Goal: Task Accomplishment & Management: Manage account settings

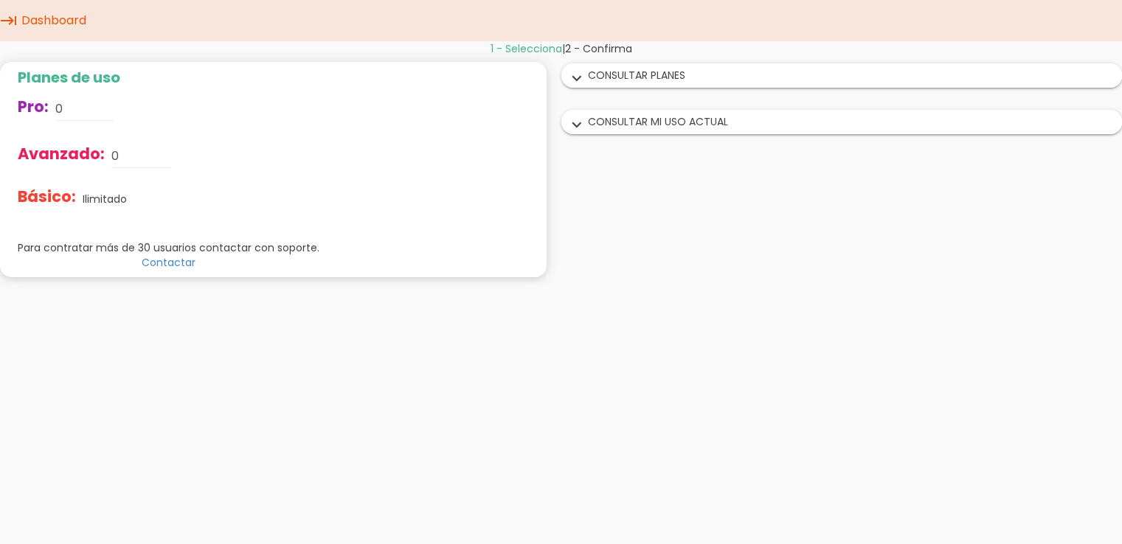
click at [580, 77] on icon "expand_more" at bounding box center [577, 78] width 24 height 19
click at [663, 80] on div "expand_more CONSULTAR PLANES" at bounding box center [842, 75] width 560 height 23
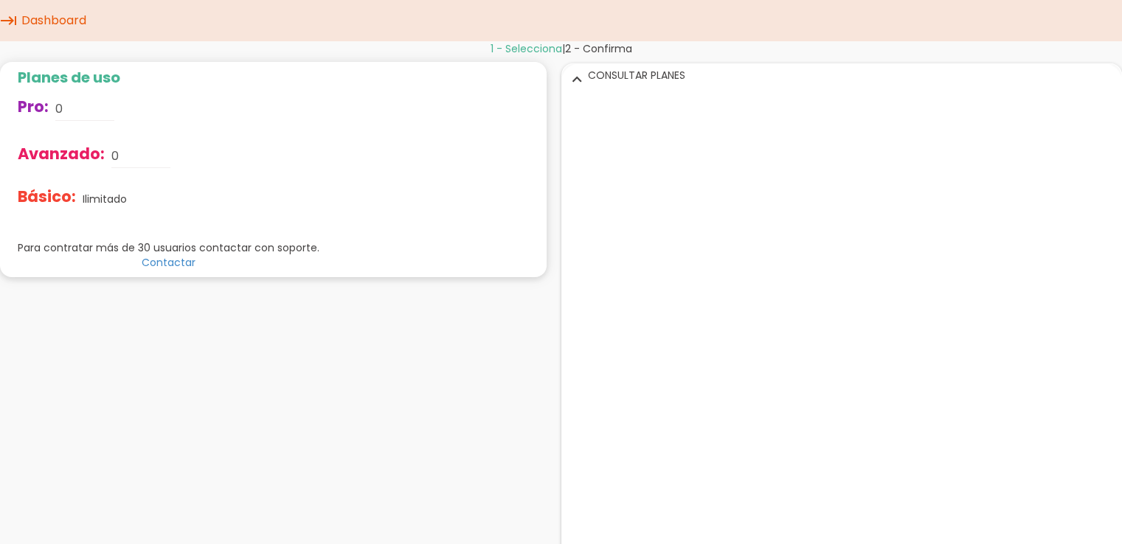
click at [663, 82] on div "expand_more CONSULTAR PLANES" at bounding box center [842, 75] width 560 height 23
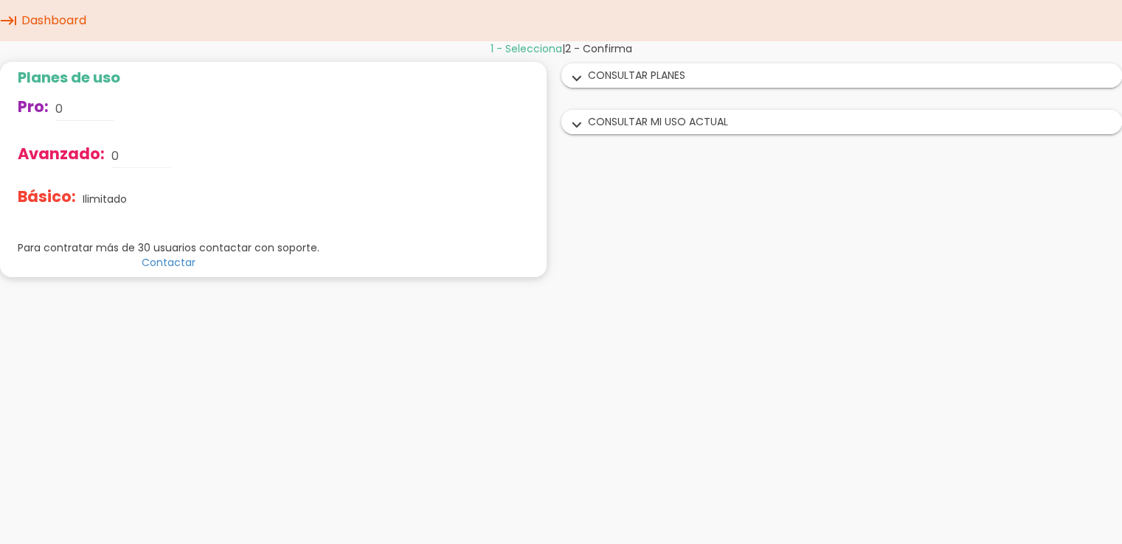
click at [655, 125] on div "expand_more CONSULTAR MI USO ACTUAL" at bounding box center [842, 122] width 560 height 23
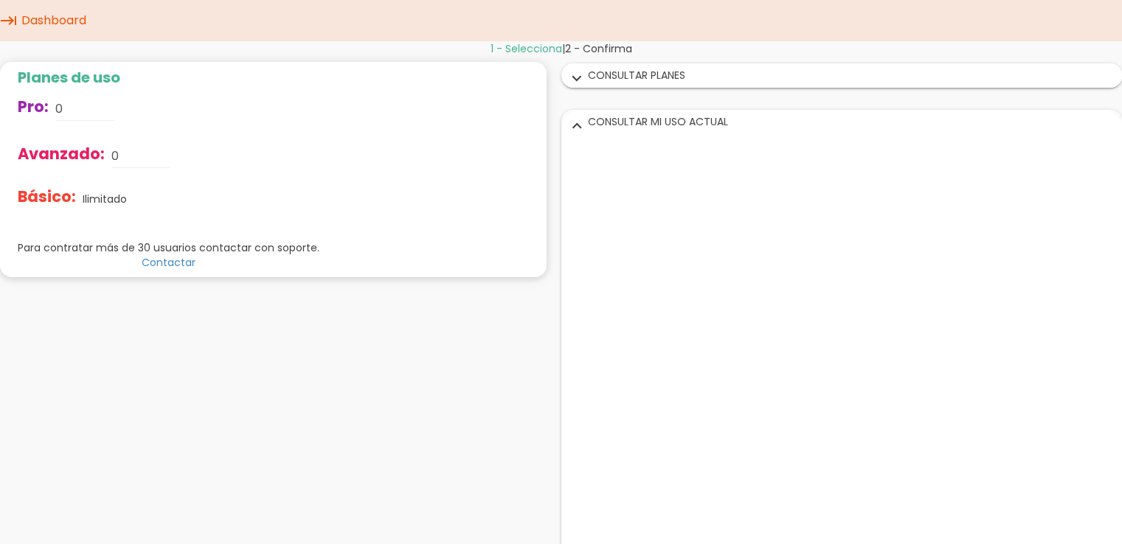
click at [611, 72] on div "expand_more CONSULTAR PLANES" at bounding box center [842, 75] width 560 height 23
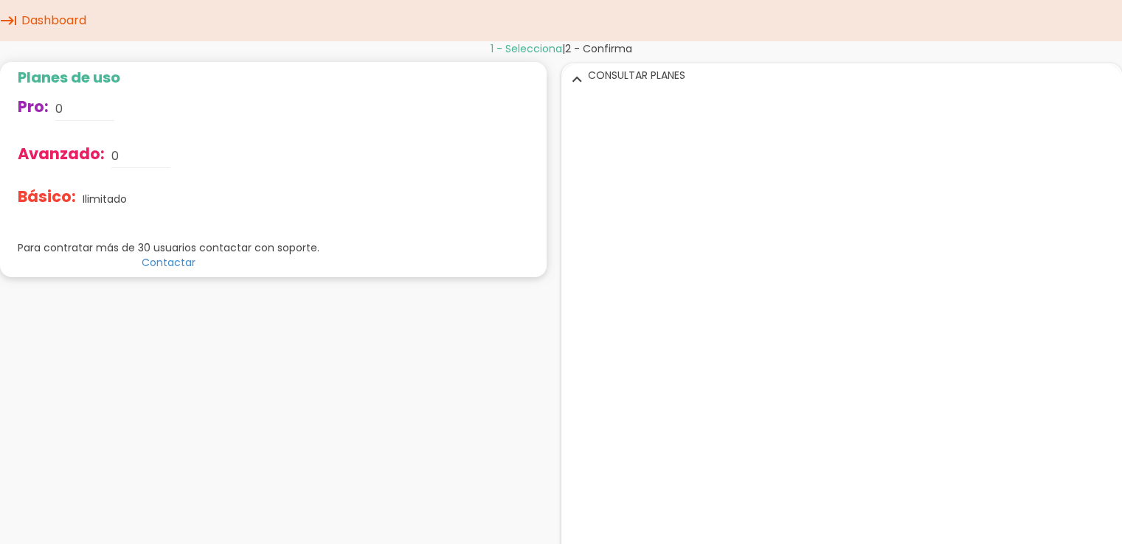
click at [10, 20] on icon "keyboard_tab" at bounding box center [9, 20] width 18 height 41
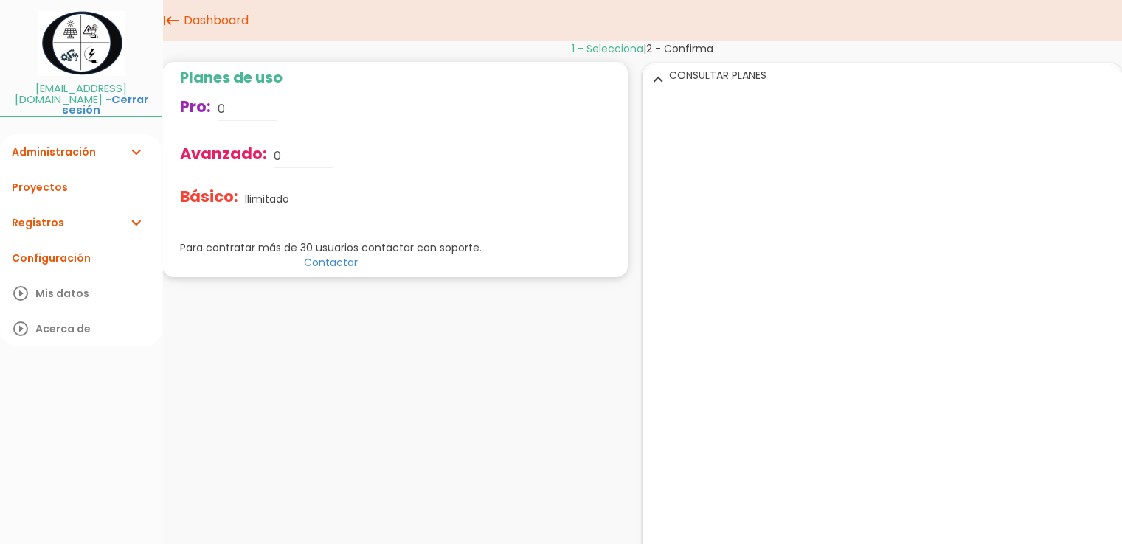
click at [42, 213] on link "Registros expand_more" at bounding box center [81, 222] width 162 height 35
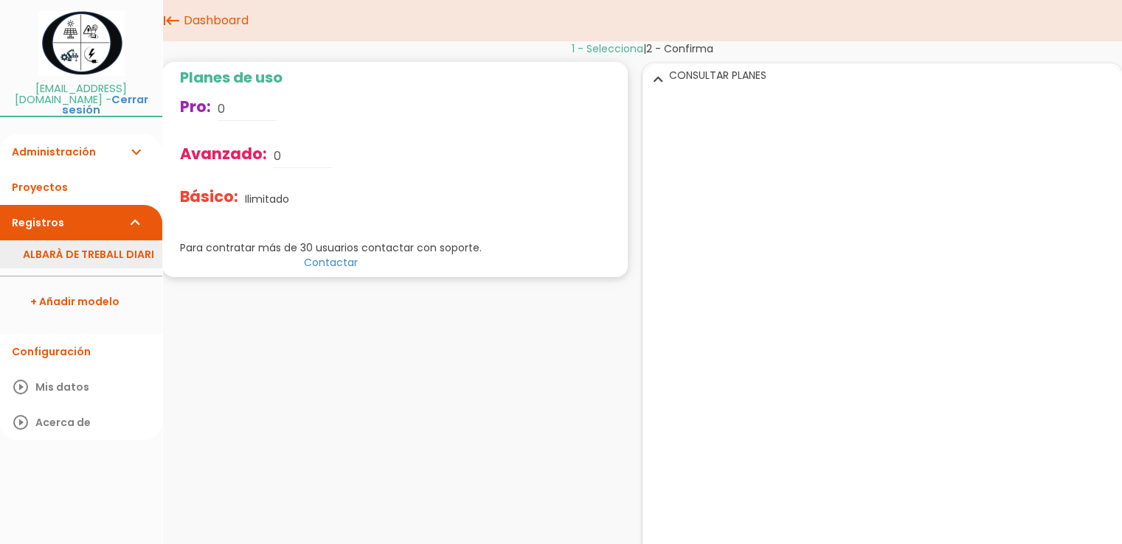
click at [102, 245] on link "ALBARÀ DE TREBALL DIARI" at bounding box center [81, 255] width 162 height 28
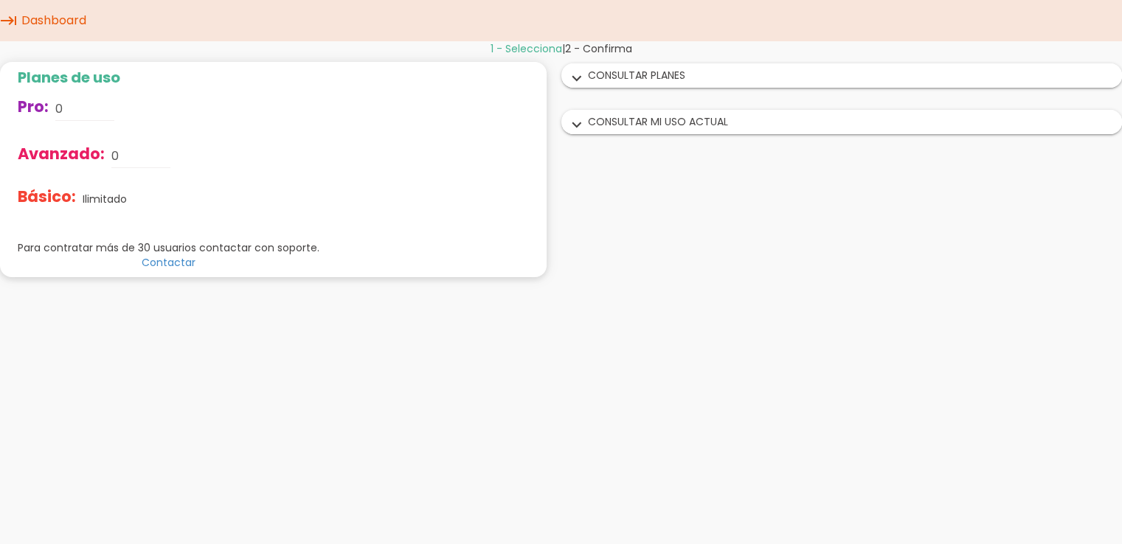
click at [665, 78] on div "expand_more CONSULTAR PLANES" at bounding box center [842, 75] width 560 height 23
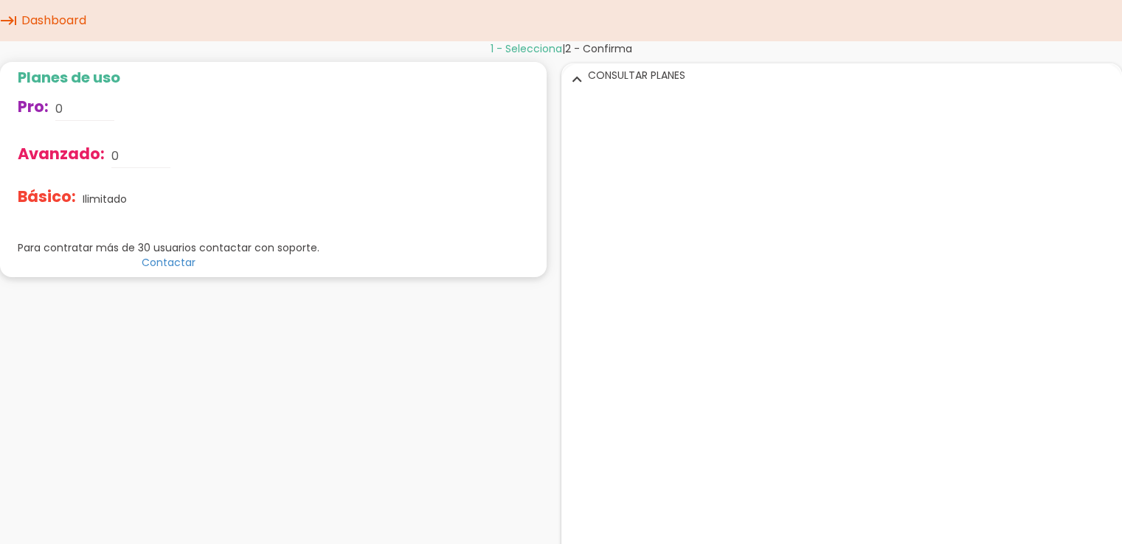
click at [12, 20] on icon "keyboard_tab" at bounding box center [9, 20] width 18 height 41
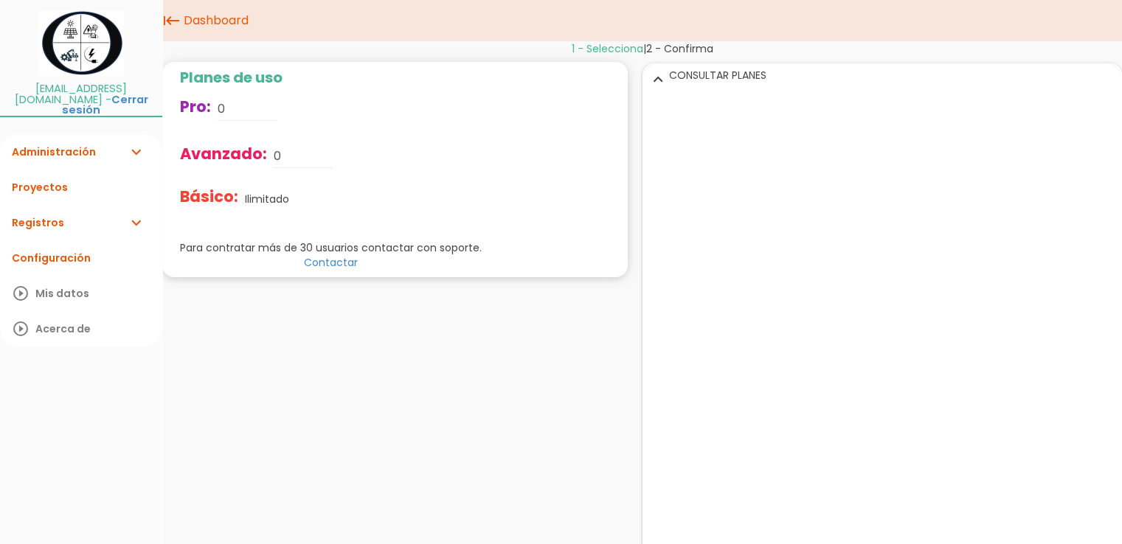
click at [35, 211] on link "Registros expand_more" at bounding box center [81, 222] width 162 height 35
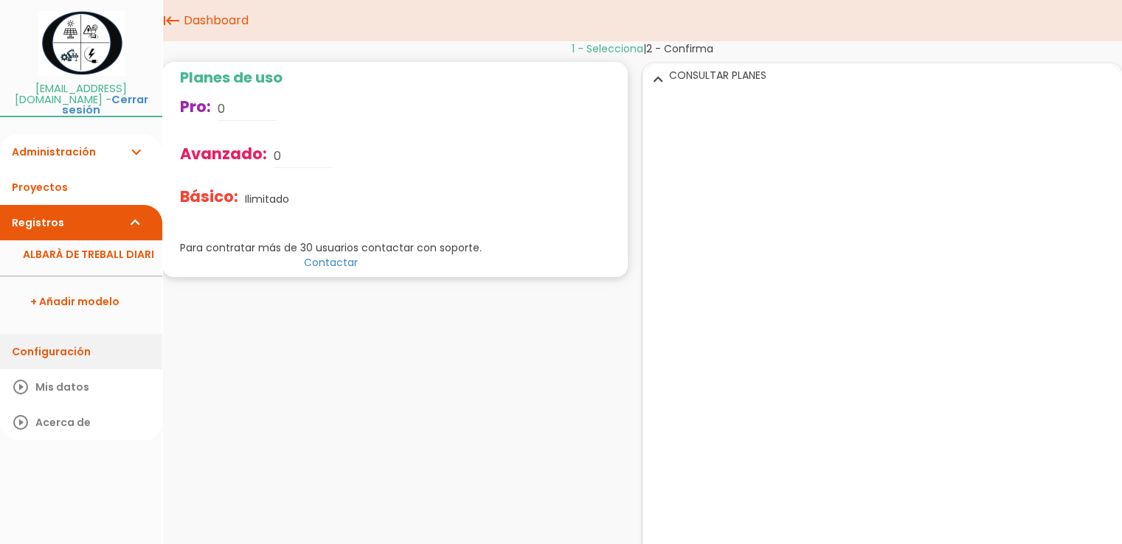
click at [56, 339] on link "Configuración" at bounding box center [81, 351] width 162 height 35
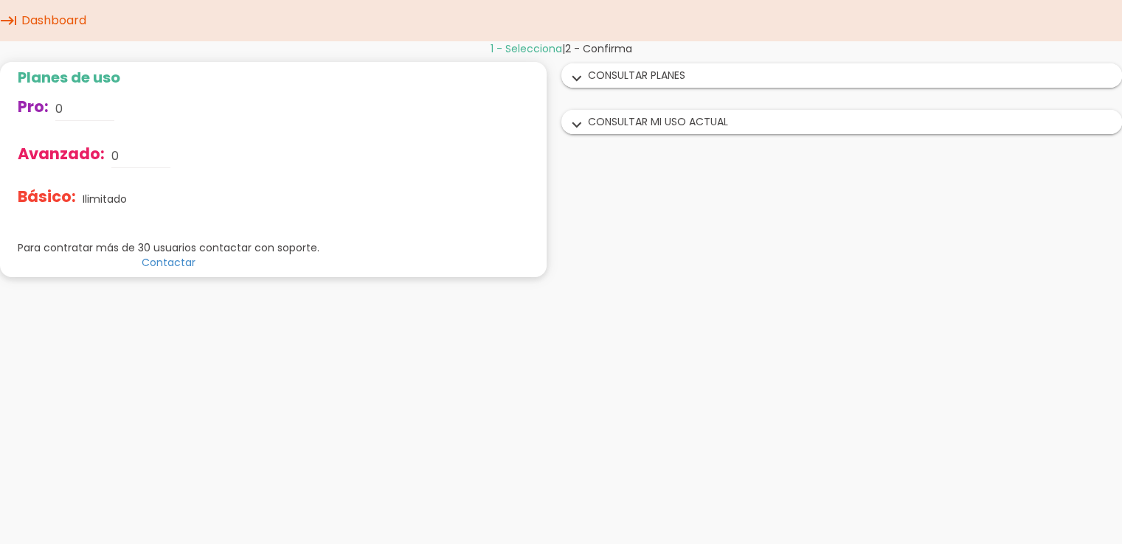
click at [615, 128] on div "expand_more CONSULTAR MI USO ACTUAL" at bounding box center [842, 122] width 560 height 23
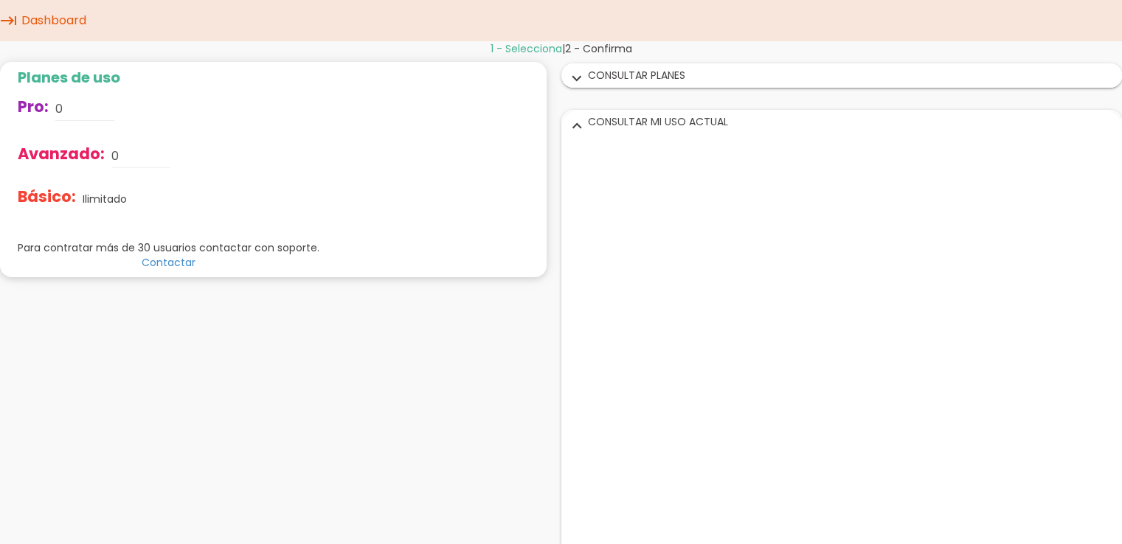
click at [629, 80] on div "expand_more CONSULTAR PLANES" at bounding box center [842, 75] width 560 height 23
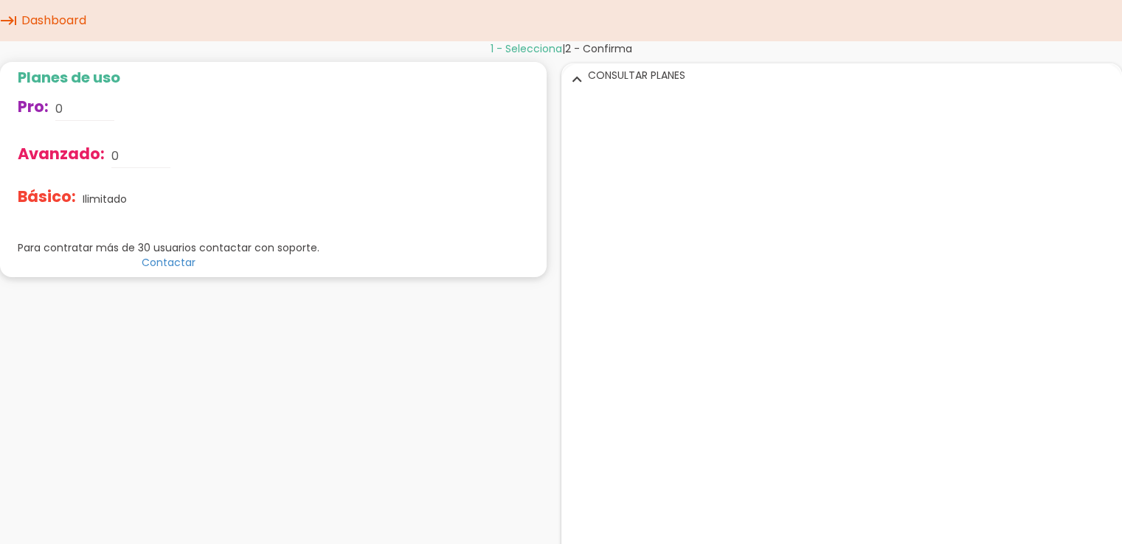
click at [607, 83] on div "expand_more CONSULTAR PLANES" at bounding box center [842, 75] width 560 height 23
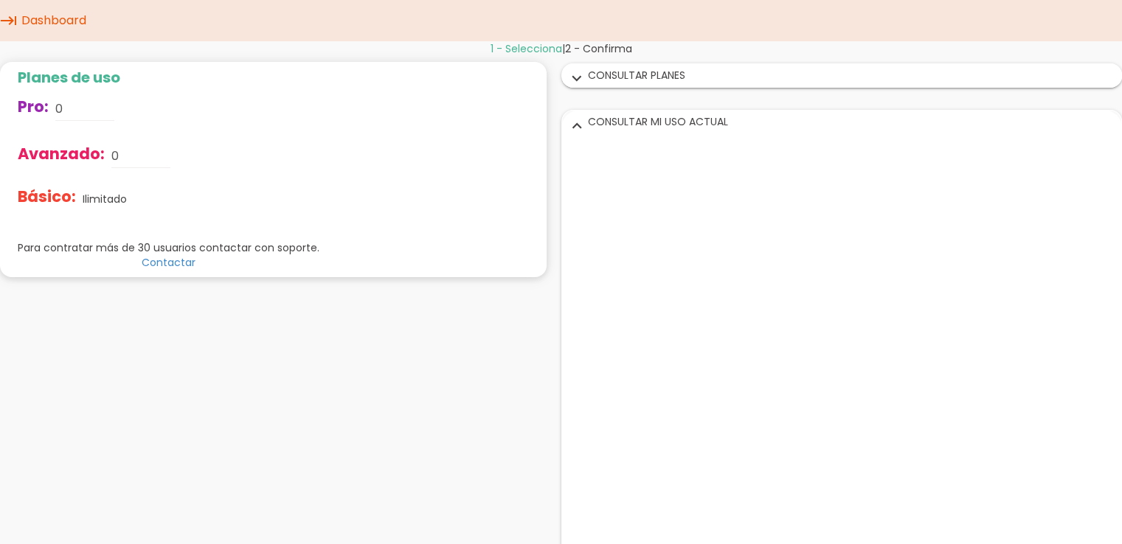
click at [626, 75] on div "expand_more CONSULTAR PLANES" at bounding box center [842, 75] width 560 height 23
